Goal: Task Accomplishment & Management: Use online tool/utility

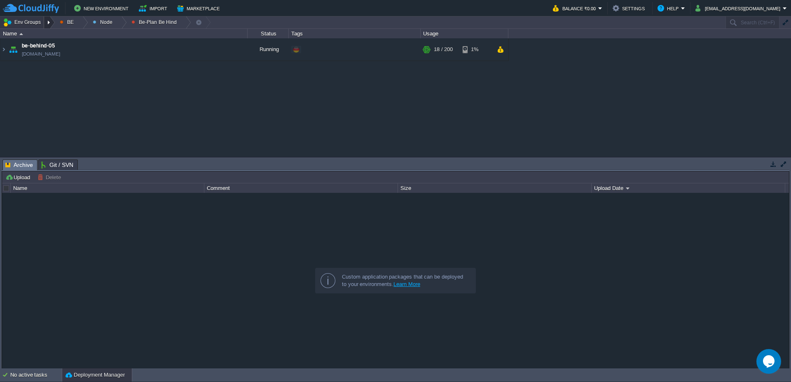
click at [51, 20] on div at bounding box center [49, 22] width 11 height 12
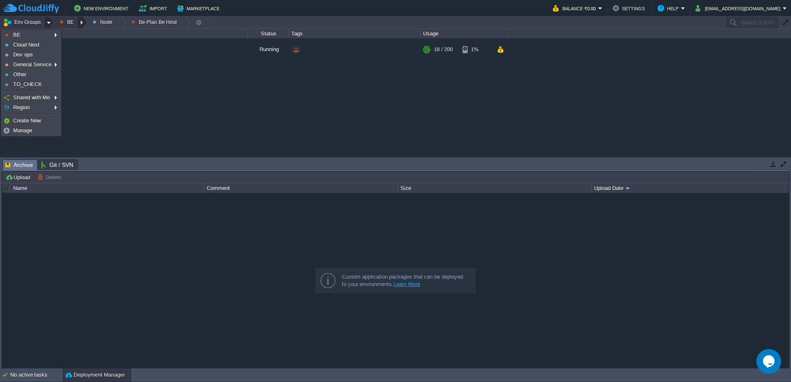
click at [85, 27] on div at bounding box center [82, 22] width 11 height 12
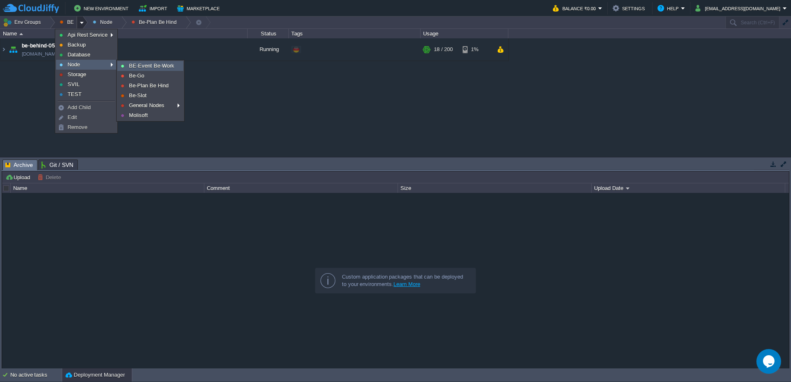
click at [154, 63] on span "BE-Event Be-Work" at bounding box center [151, 66] width 45 height 6
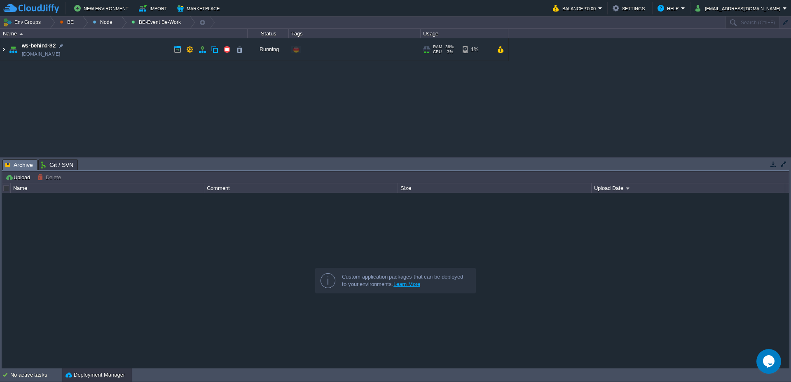
click at [0, 50] on img at bounding box center [3, 49] width 7 height 22
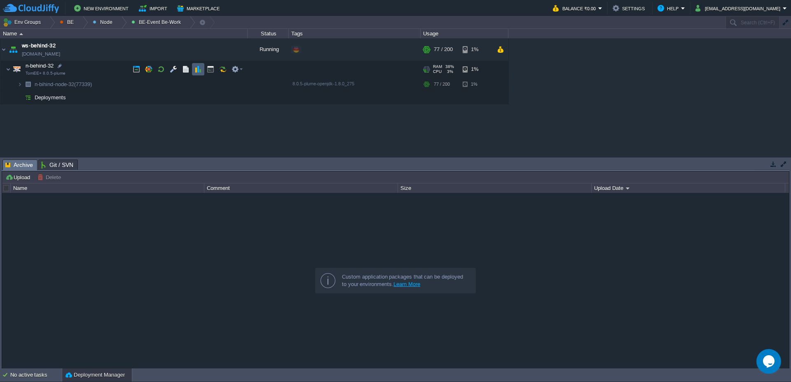
click at [196, 73] on button "button" at bounding box center [198, 69] width 7 height 7
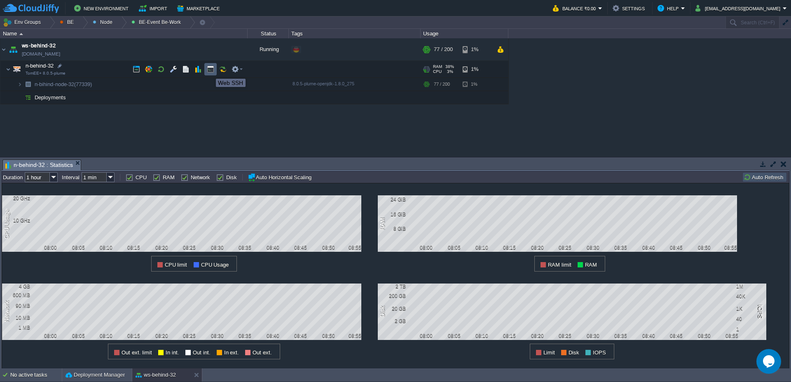
click at [210, 71] on button "button" at bounding box center [210, 69] width 7 height 7
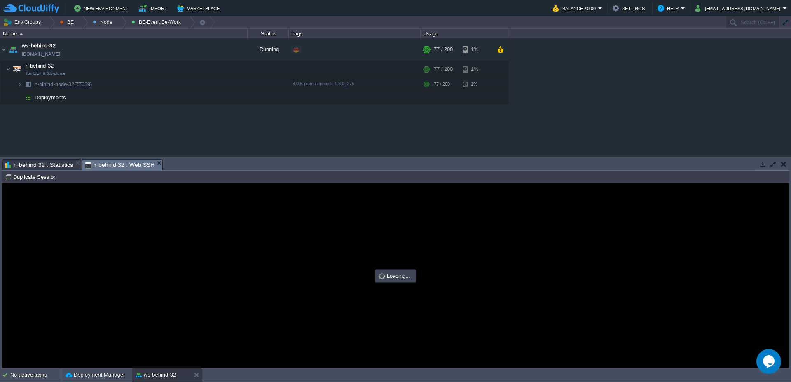
type input "#000000"
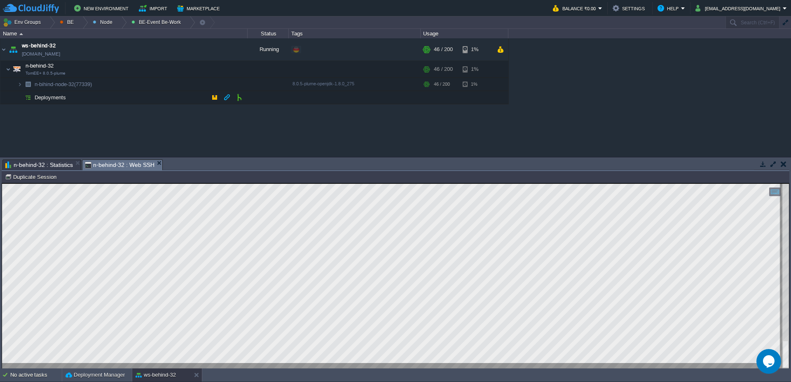
click at [37, 160] on span "n-behind-32 : Statistics" at bounding box center [39, 165] width 68 height 10
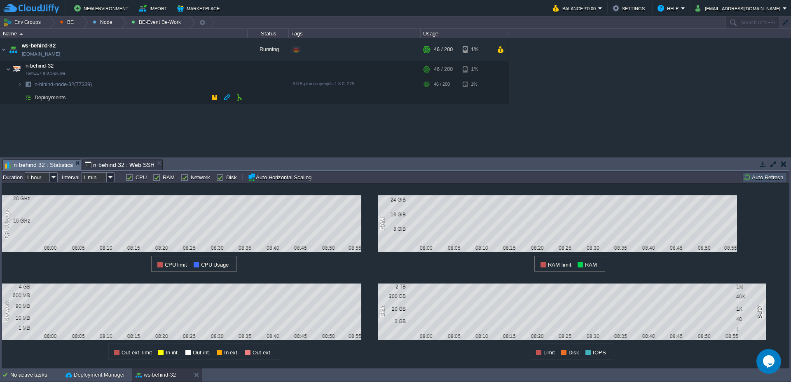
click at [707, 175] on button "Auto Refresh" at bounding box center [765, 176] width 42 height 7
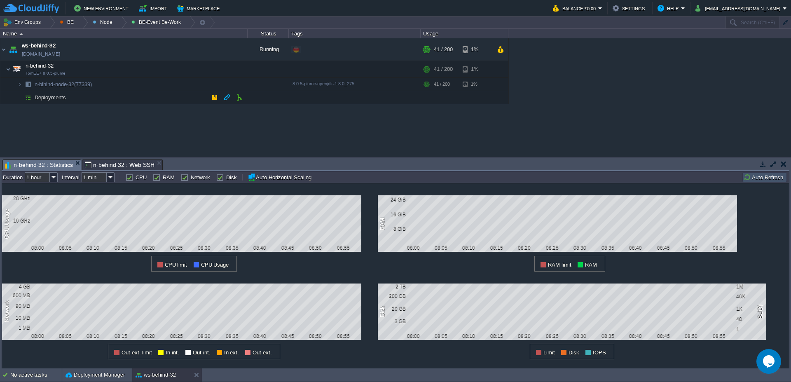
click at [707, 173] on button "Auto Refresh" at bounding box center [765, 176] width 42 height 7
click at [0, 52] on img at bounding box center [3, 49] width 7 height 22
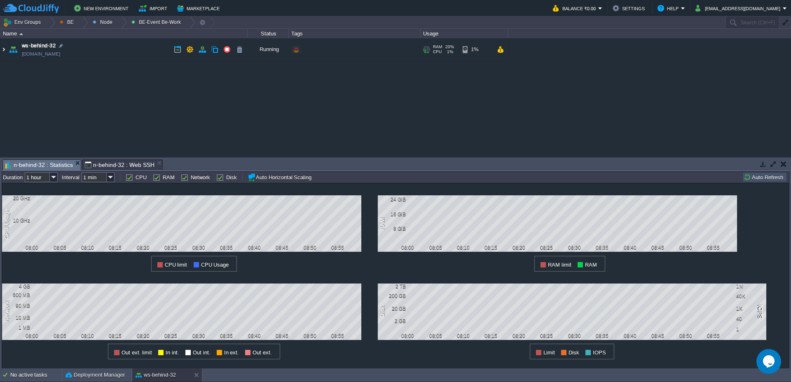
click at [0, 52] on img at bounding box center [3, 49] width 7 height 22
click at [7, 52] on img at bounding box center [13, 49] width 12 height 22
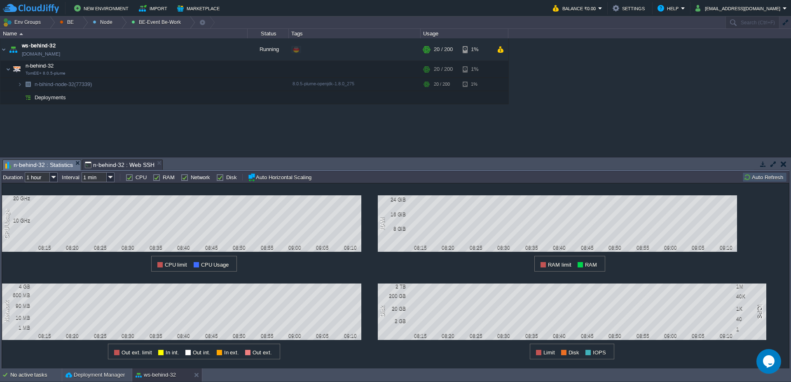
click at [707, 176] on button "Auto Refresh" at bounding box center [765, 176] width 42 height 7
click at [85, 21] on div at bounding box center [82, 22] width 11 height 12
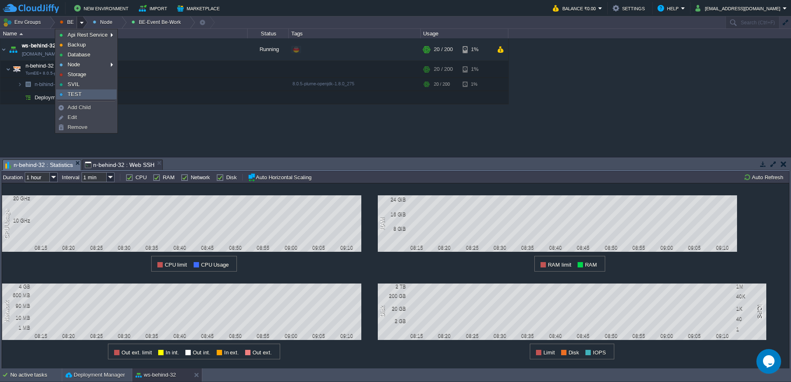
click at [81, 90] on link "TEST" at bounding box center [86, 94] width 60 height 9
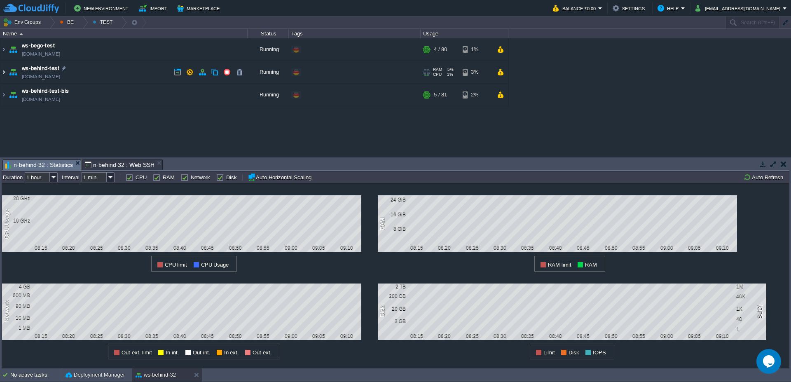
click at [0, 75] on img at bounding box center [3, 72] width 7 height 22
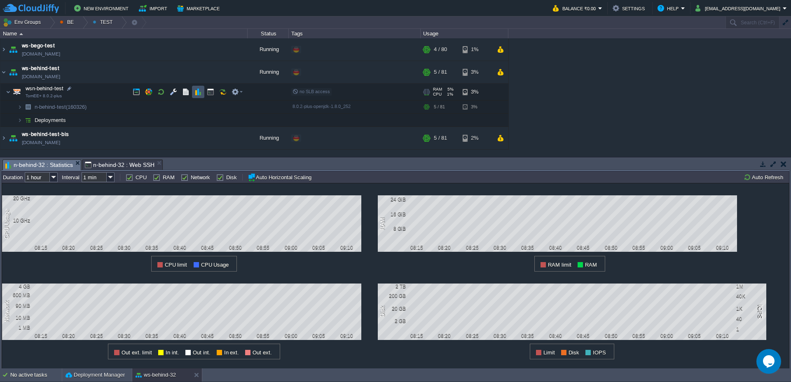
click at [199, 95] on button "button" at bounding box center [198, 91] width 7 height 7
click at [209, 96] on td at bounding box center [210, 92] width 12 height 12
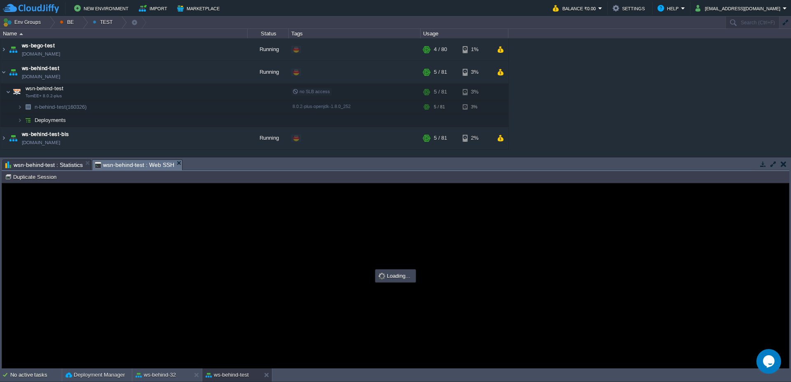
type input "#000000"
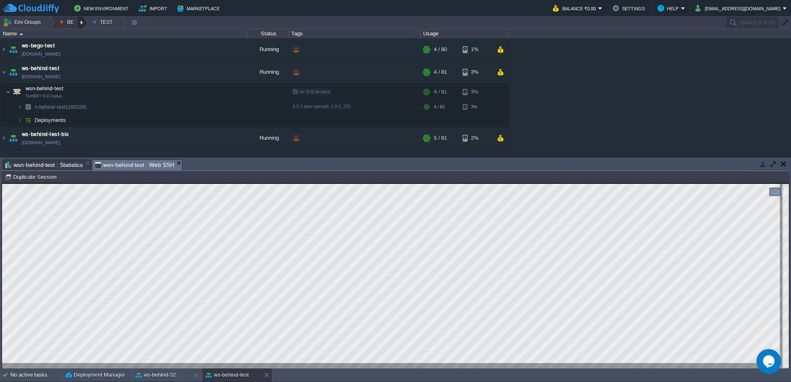
click at [81, 23] on div at bounding box center [82, 22] width 11 height 12
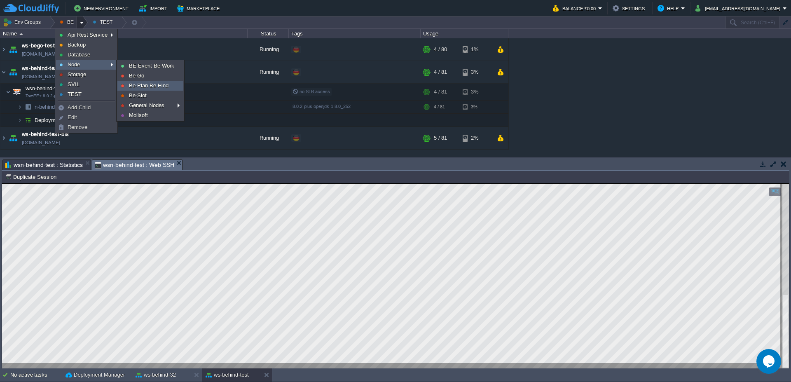
click at [150, 89] on link "Be-Plan Be Hind" at bounding box center [150, 85] width 65 height 9
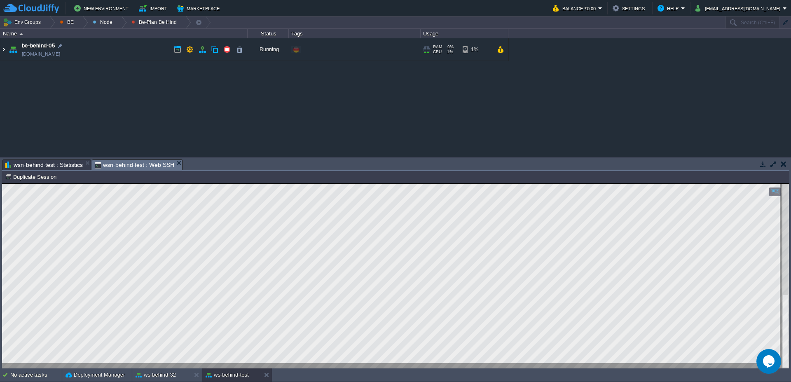
click at [0, 53] on img at bounding box center [3, 49] width 7 height 22
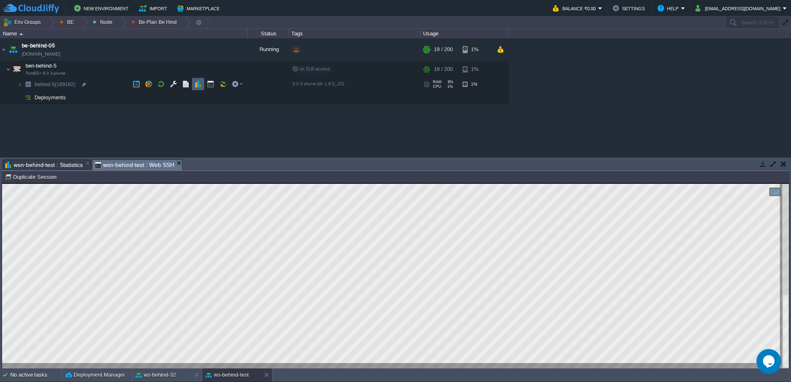
click at [202, 85] on td at bounding box center [198, 84] width 12 height 12
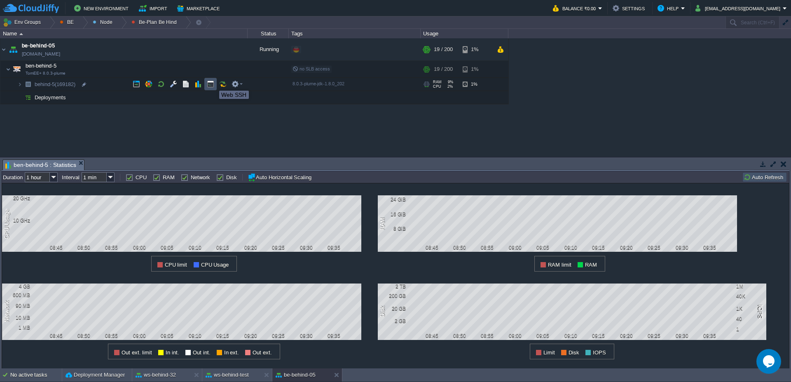
click at [213, 83] on button "button" at bounding box center [210, 83] width 7 height 7
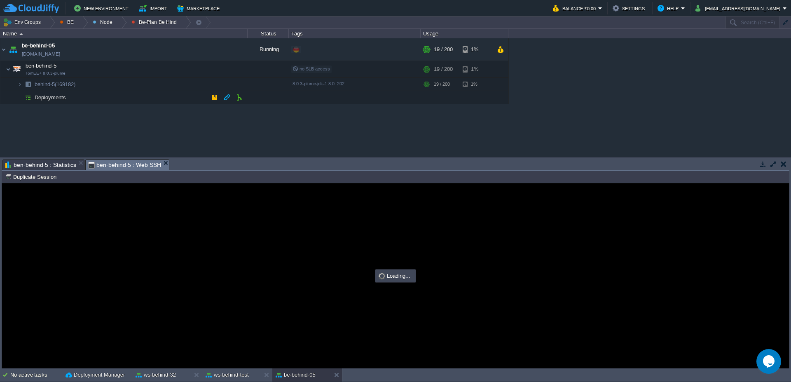
type input "#000000"
